Goal: Information Seeking & Learning: Find specific page/section

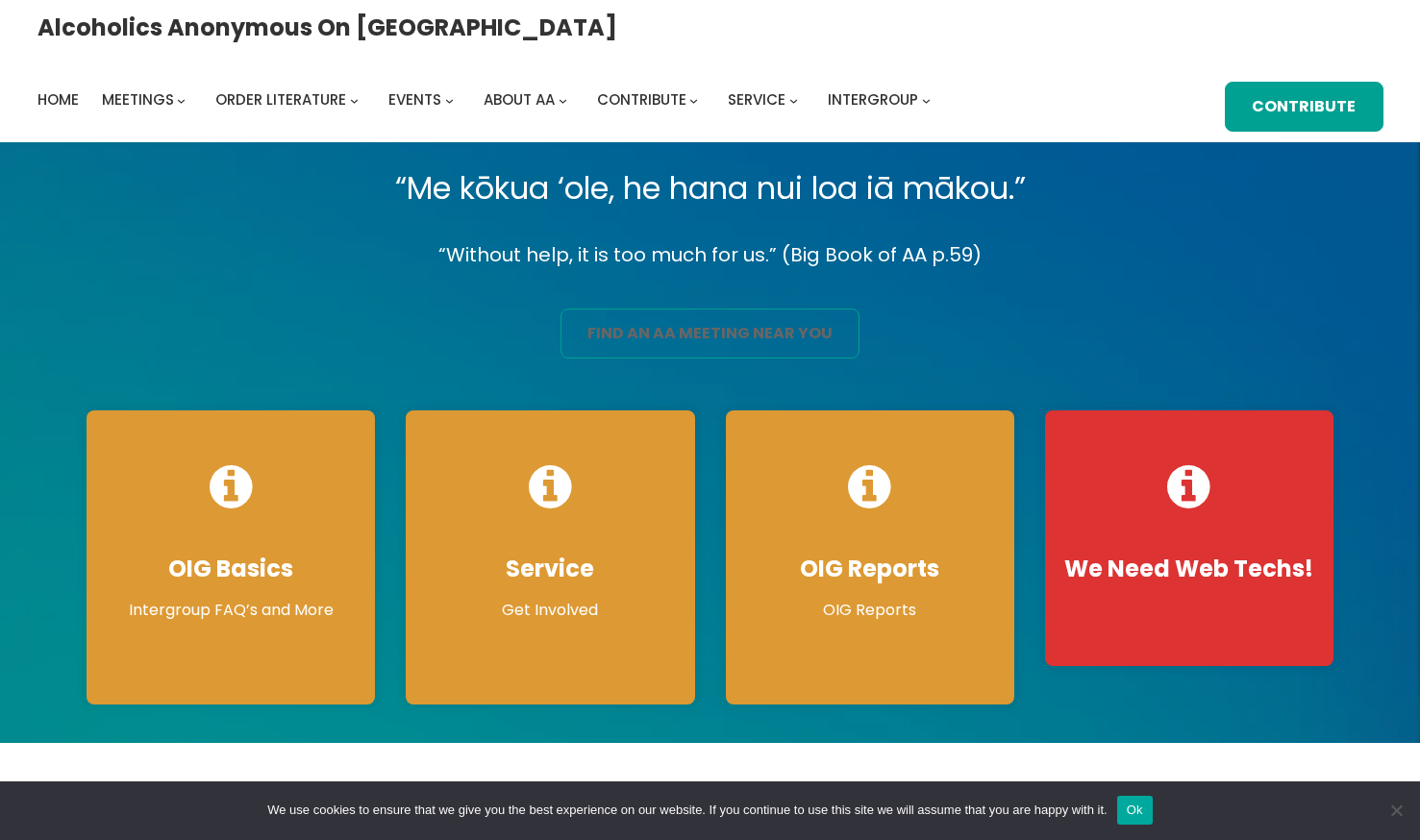
click at [634, 324] on link "find an aa meeting near you" at bounding box center [710, 334] width 300 height 50
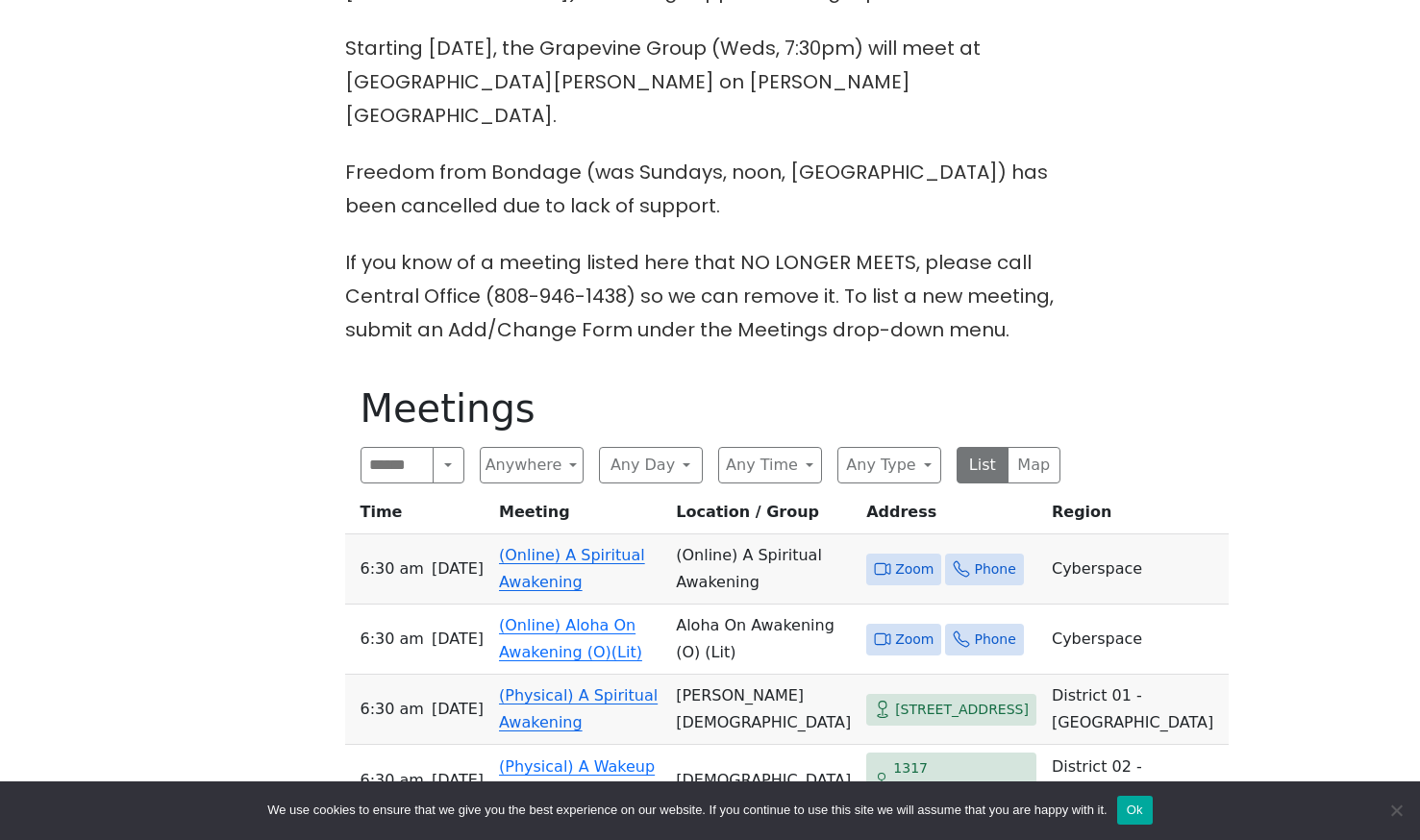
scroll to position [769, 0]
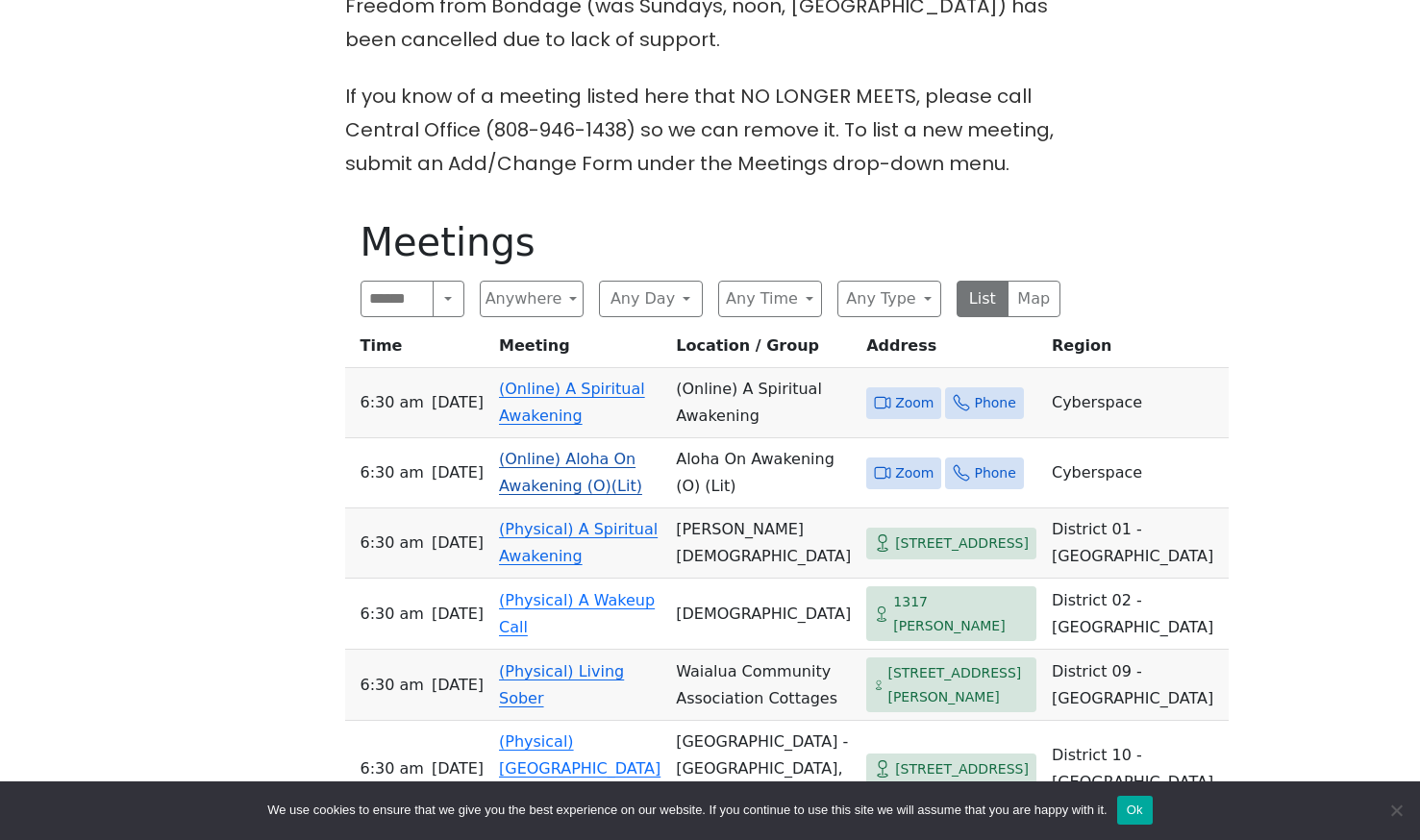
click at [567, 454] on link "(Online) Aloha On Awakening (O)(Lit)" at bounding box center [570, 472] width 143 height 45
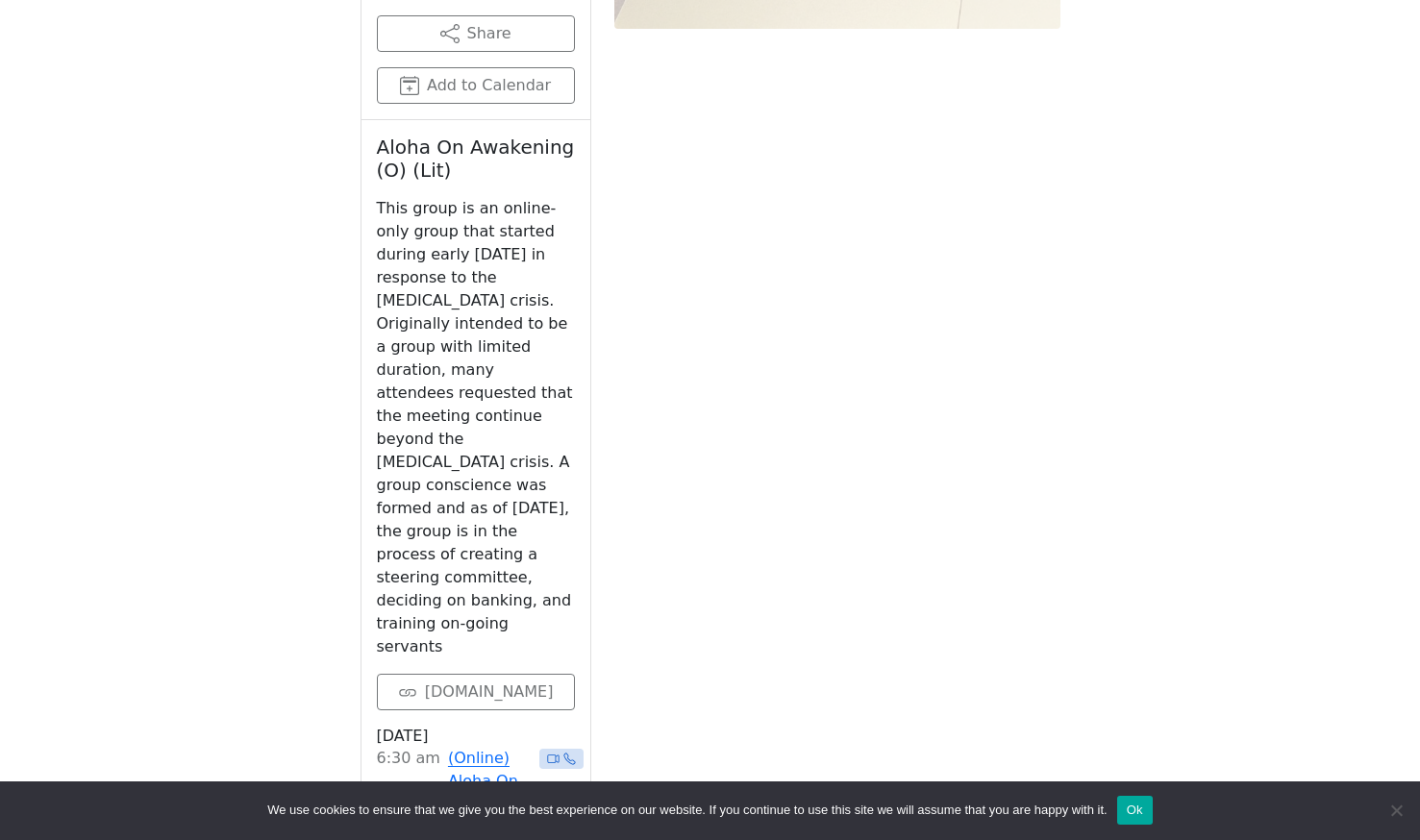
scroll to position [2093, 0]
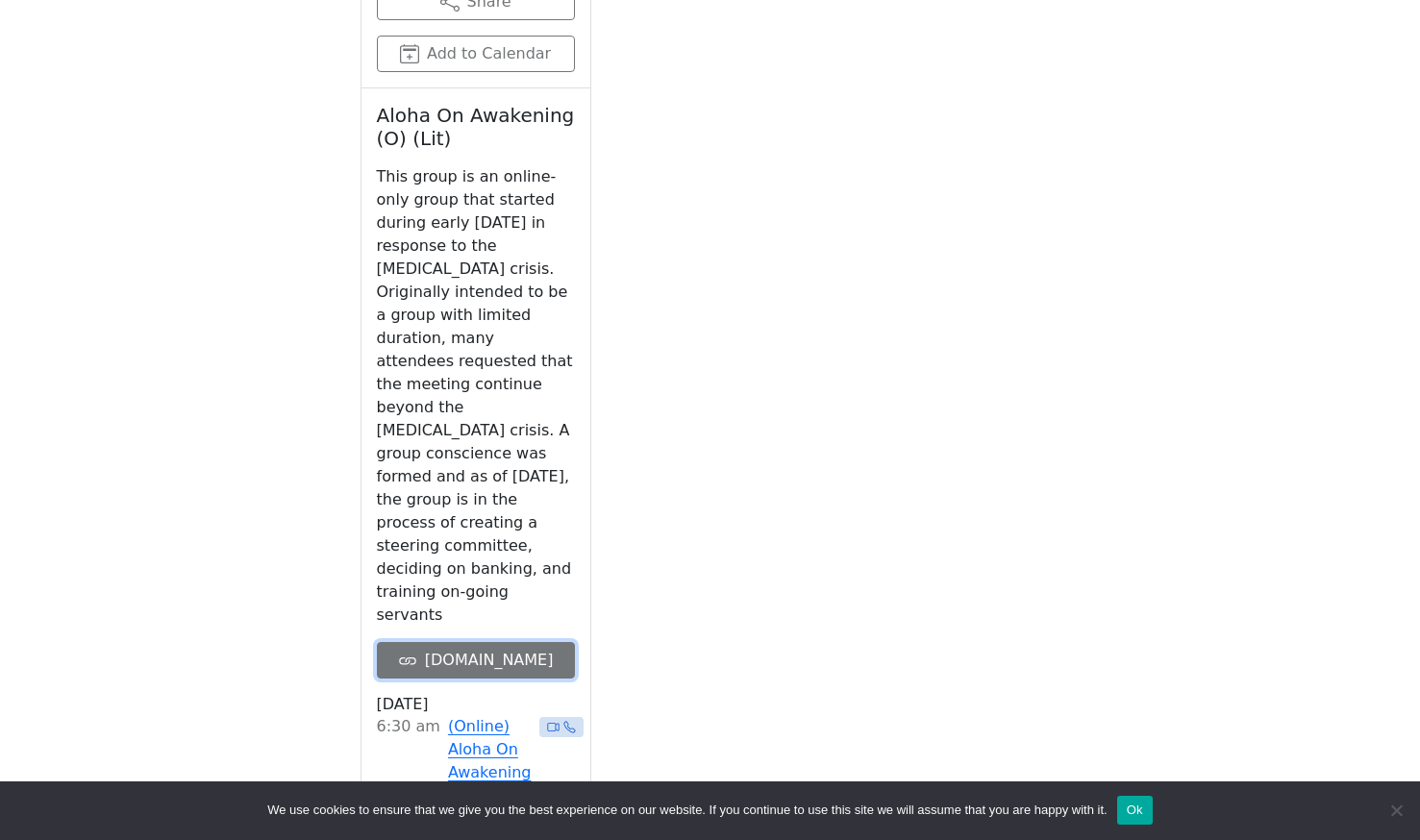
click at [486, 642] on link "[DOMAIN_NAME]" at bounding box center [475, 660] width 198 height 37
